Goal: Information Seeking & Learning: Learn about a topic

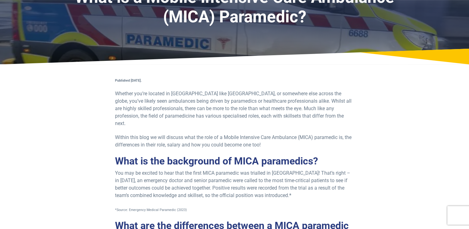
click at [123, 92] on p "Whether you’re located in [GEOGRAPHIC_DATA] like [GEOGRAPHIC_DATA], or somewher…" at bounding box center [234, 108] width 239 height 37
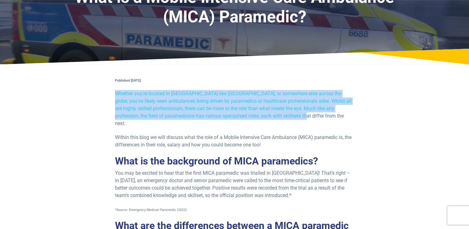
drag, startPoint x: 123, startPoint y: 92, endPoint x: 294, endPoint y: 116, distance: 173.3
click at [295, 116] on p "Whether you’re located in [GEOGRAPHIC_DATA] like [GEOGRAPHIC_DATA], or somewher…" at bounding box center [234, 108] width 239 height 37
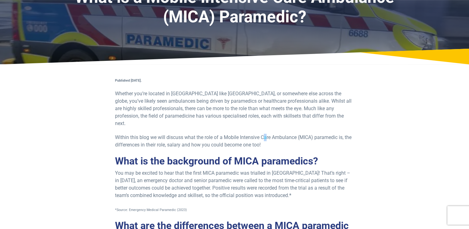
drag, startPoint x: 294, startPoint y: 116, endPoint x: 266, endPoint y: 128, distance: 31.0
click at [266, 134] on p "Within this blog we will discuss what the role of a Mobile Intensive Care Ambul…" at bounding box center [234, 141] width 239 height 15
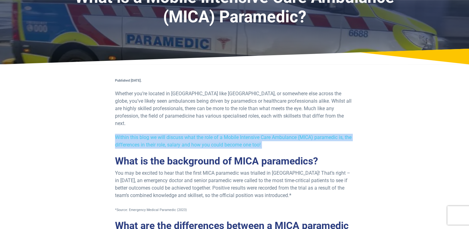
click at [266, 134] on p "Within this blog we will discuss what the role of a Mobile Intensive Care Ambul…" at bounding box center [234, 141] width 239 height 15
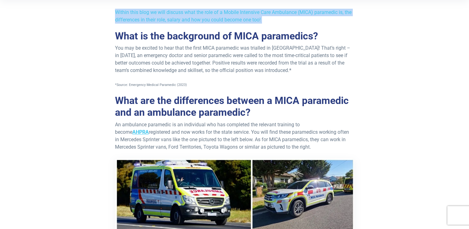
scroll to position [186, 0]
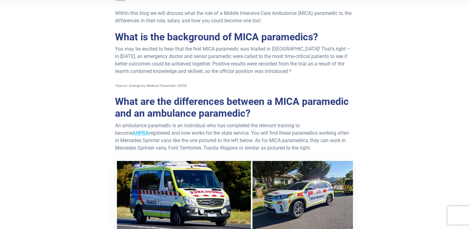
click at [117, 45] on p "You may be excited to hear that the first MICA paramedic was trialled in [GEOGR…" at bounding box center [234, 60] width 239 height 30
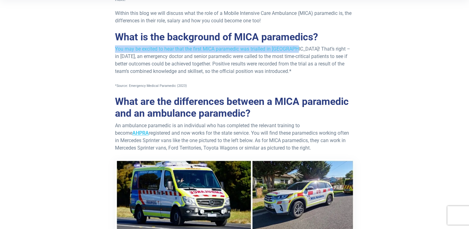
drag, startPoint x: 117, startPoint y: 40, endPoint x: 273, endPoint y: 42, distance: 155.5
click at [273, 45] on p "You may be excited to hear that the first MICA paramedic was trialled in [GEOGR…" at bounding box center [234, 60] width 239 height 30
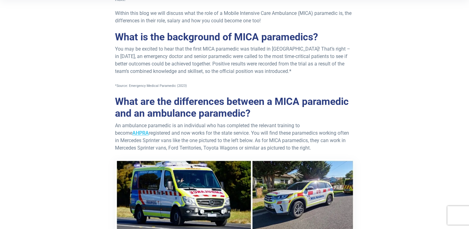
click at [175, 50] on p "You may be excited to hear that the first MICA paramedic was trialled in [GEOGR…" at bounding box center [234, 60] width 239 height 30
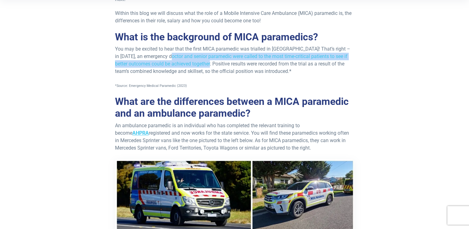
drag, startPoint x: 175, startPoint y: 50, endPoint x: 201, endPoint y: 59, distance: 27.7
click at [201, 59] on p "You may be excited to hear that the first MICA paramedic was trialled in [GEOGR…" at bounding box center [234, 60] width 239 height 30
drag, startPoint x: 201, startPoint y: 59, endPoint x: 206, endPoint y: 59, distance: 4.6
click at [206, 59] on p "You may be excited to hear that the first MICA paramedic was trialled in [GEOGR…" at bounding box center [234, 60] width 239 height 30
click at [212, 59] on p "You may be excited to hear that the first MICA paramedic was trialled in [GEOGR…" at bounding box center [234, 60] width 239 height 30
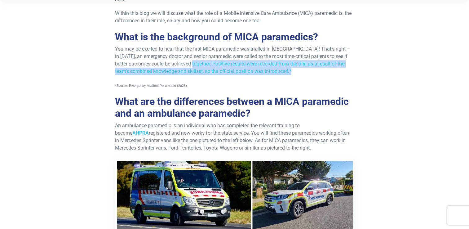
drag, startPoint x: 278, startPoint y: 53, endPoint x: 340, endPoint y: 64, distance: 62.2
click at [340, 64] on p "You may be excited to hear that the first MICA paramedic was trialled in [GEOGR…" at bounding box center [234, 60] width 239 height 30
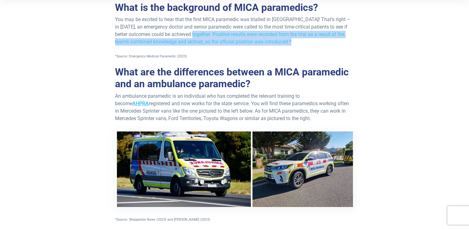
scroll to position [217, 0]
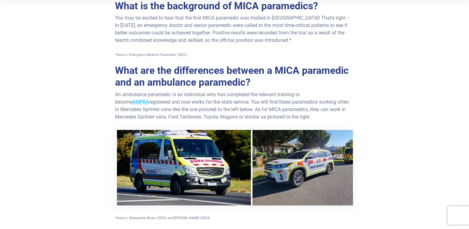
click at [122, 64] on h2 "What are the differences between a MICA paramedic and an ambulance paramedic?" at bounding box center [234, 76] width 239 height 24
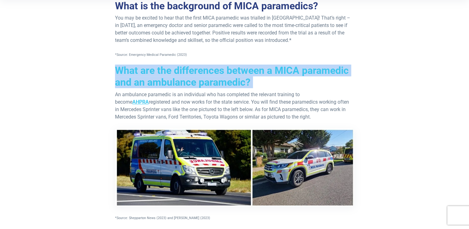
drag, startPoint x: 122, startPoint y: 60, endPoint x: 323, endPoint y: 74, distance: 201.8
click at [324, 74] on h2 "What are the differences between a MICA paramedic and an ambulance paramedic?" at bounding box center [234, 76] width 239 height 24
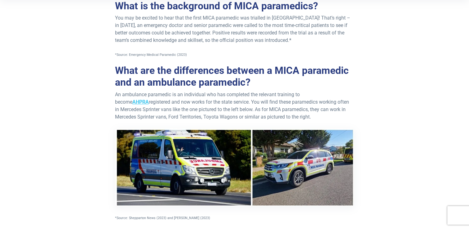
click at [119, 91] on p "An ambulance paramedic is an individual who has completed the relevant training…" at bounding box center [234, 156] width 239 height 130
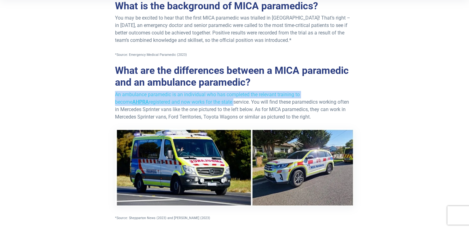
drag, startPoint x: 119, startPoint y: 87, endPoint x: 198, endPoint y: 94, distance: 79.9
click at [198, 94] on p "An ambulance paramedic is an individual who has completed the relevant training…" at bounding box center [234, 156] width 239 height 130
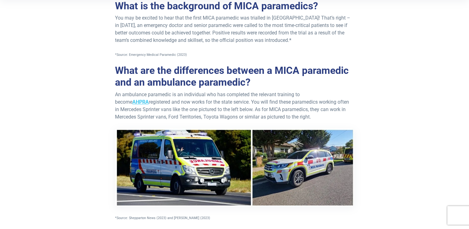
drag, startPoint x: 198, startPoint y: 94, endPoint x: 220, endPoint y: 94, distance: 21.4
click at [220, 94] on p "An ambulance paramedic is an individual who has completed the relevant training…" at bounding box center [234, 156] width 239 height 130
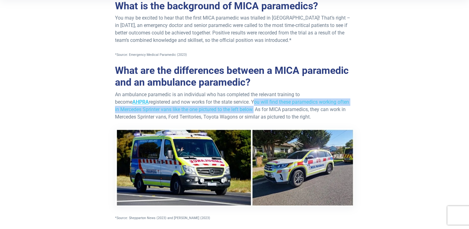
drag, startPoint x: 220, startPoint y: 94, endPoint x: 221, endPoint y: 101, distance: 7.2
click at [221, 101] on p "An ambulance paramedic is an individual who has completed the relevant training…" at bounding box center [234, 156] width 239 height 130
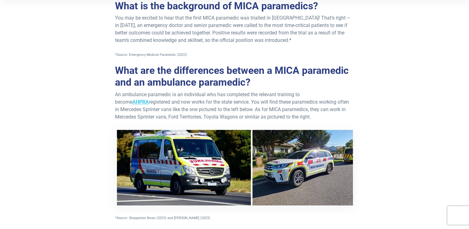
drag, startPoint x: 221, startPoint y: 101, endPoint x: 228, endPoint y: 102, distance: 7.5
click at [228, 102] on p "An ambulance paramedic is an individual who has completed the relevant training…" at bounding box center [234, 156] width 239 height 130
drag, startPoint x: 228, startPoint y: 102, endPoint x: 308, endPoint y: 109, distance: 79.9
click at [308, 109] on p "An ambulance paramedic is an individual who has completed the relevant training…" at bounding box center [234, 156] width 239 height 130
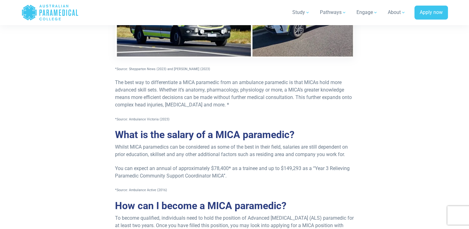
scroll to position [372, 0]
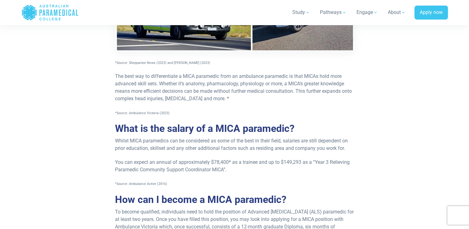
click at [121, 73] on span "The best way to differentiate a MICA paramedic from an ambulance paramedic is t…" at bounding box center [233, 87] width 237 height 28
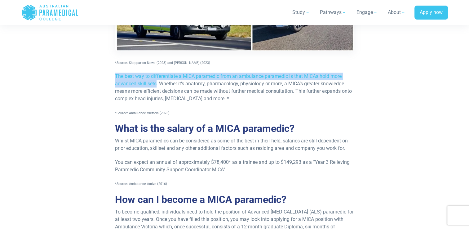
drag, startPoint x: 149, startPoint y: 66, endPoint x: 153, endPoint y: 77, distance: 11.8
click at [153, 77] on span "The best way to differentiate a MICA paramedic from an ambulance paramedic is t…" at bounding box center [233, 87] width 237 height 28
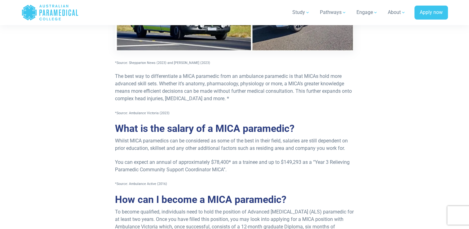
drag, startPoint x: 153, startPoint y: 77, endPoint x: 168, endPoint y: 78, distance: 14.9
click at [168, 78] on span "The best way to differentiate a MICA paramedic from an ambulance paramedic is t…" at bounding box center [233, 87] width 237 height 28
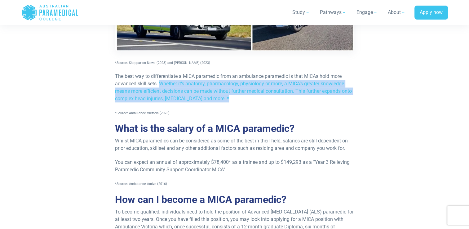
drag, startPoint x: 168, startPoint y: 78, endPoint x: 336, endPoint y: 90, distance: 168.4
click at [336, 90] on p "The best way to differentiate a MICA paramedic from an ambulance paramedic is t…" at bounding box center [234, 87] width 239 height 30
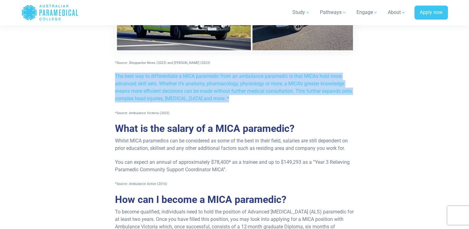
click at [336, 90] on p "The best way to differentiate a MICA paramedic from an ambulance paramedic is t…" at bounding box center [234, 87] width 239 height 30
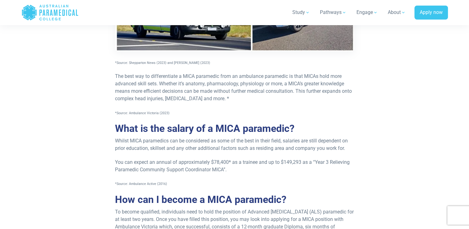
click at [125, 122] on h2 "What is the salary of a MICA paramedic?" at bounding box center [234, 128] width 239 height 12
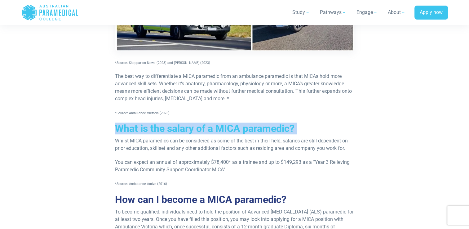
click at [125, 122] on h2 "What is the salary of a MICA paramedic?" at bounding box center [234, 128] width 239 height 12
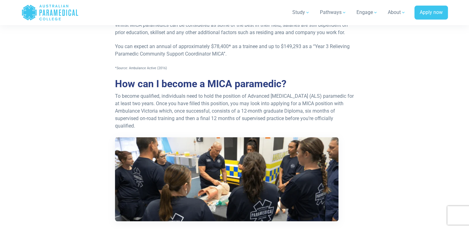
scroll to position [496, 0]
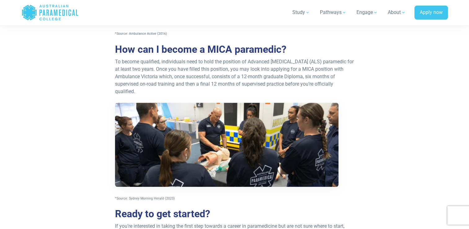
scroll to position [522, 0]
click at [151, 61] on p "To become qualified, individuals need to hold the position of Advanced [MEDICAL…" at bounding box center [234, 129] width 239 height 143
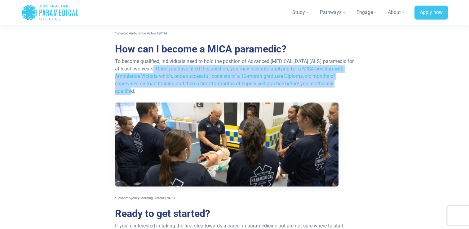
drag, startPoint x: 151, startPoint y: 61, endPoint x: 325, endPoint y: 83, distance: 175.2
click at [325, 83] on p "To become qualified, individuals need to hold the position of Advanced [MEDICAL…" at bounding box center [234, 129] width 239 height 143
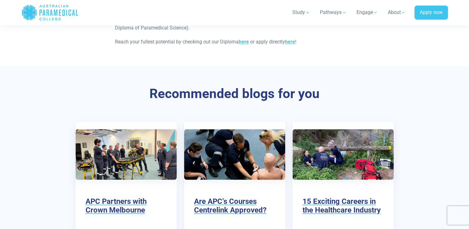
scroll to position [801, 0]
